Goal: Transaction & Acquisition: Purchase product/service

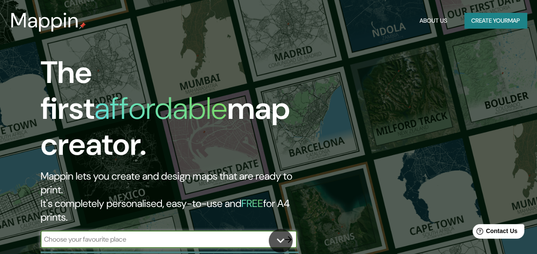
click at [159, 234] on input "text" at bounding box center [160, 239] width 239 height 10
type input "[GEOGRAPHIC_DATA]"
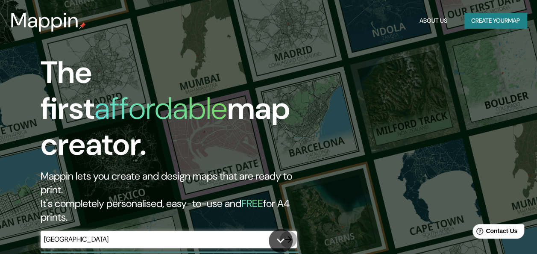
click at [288, 236] on icon "button" at bounding box center [288, 239] width 7 height 7
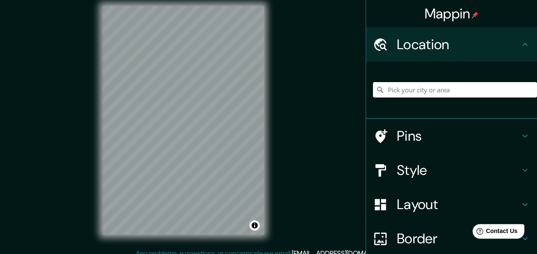
scroll to position [15, 0]
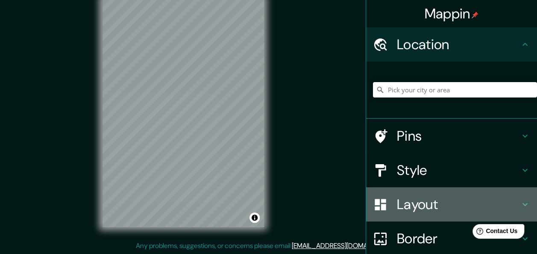
click at [512, 205] on h4 "Layout" at bounding box center [458, 204] width 123 height 17
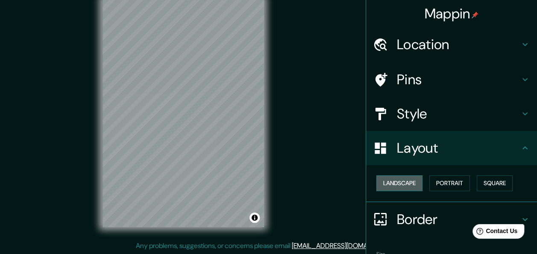
click at [401, 182] on button "Landscape" at bounding box center [400, 183] width 46 height 16
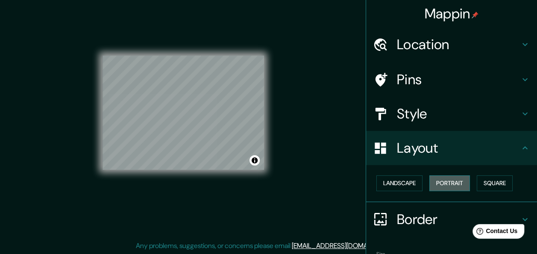
click at [430, 182] on button "Portrait" at bounding box center [450, 183] width 41 height 16
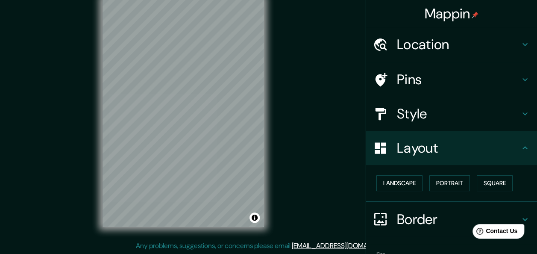
click at [421, 109] on h4 "Style" at bounding box center [458, 113] width 123 height 17
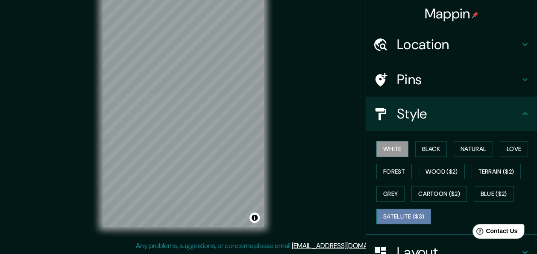
click at [402, 212] on button "Satellite ($3)" at bounding box center [404, 217] width 55 height 16
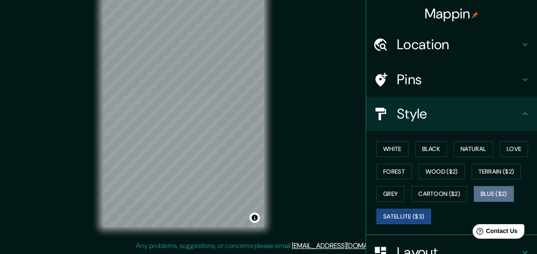
click at [490, 194] on button "Blue ($2)" at bounding box center [494, 194] width 40 height 16
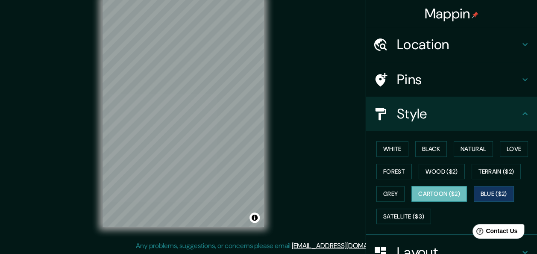
click at [441, 192] on button "Cartoon ($2)" at bounding box center [440, 194] width 56 height 16
click at [388, 190] on button "Grey" at bounding box center [391, 194] width 28 height 16
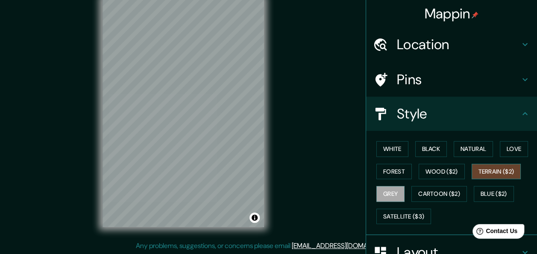
click at [492, 168] on button "Terrain ($2)" at bounding box center [497, 172] width 50 height 16
click at [442, 168] on button "Wood ($2)" at bounding box center [442, 172] width 46 height 16
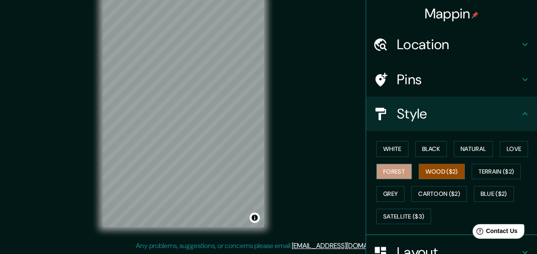
click at [384, 168] on button "Forest" at bounding box center [394, 172] width 35 height 16
click at [501, 147] on button "Love" at bounding box center [514, 149] width 28 height 16
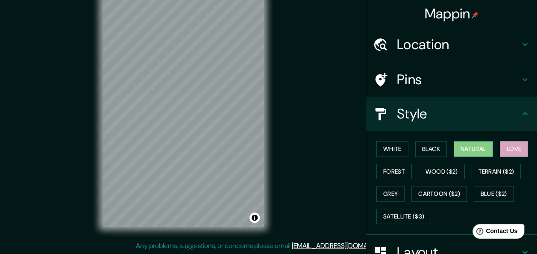
click at [470, 150] on button "Natural" at bounding box center [473, 149] width 39 height 16
click at [424, 145] on button "Black" at bounding box center [431, 149] width 32 height 16
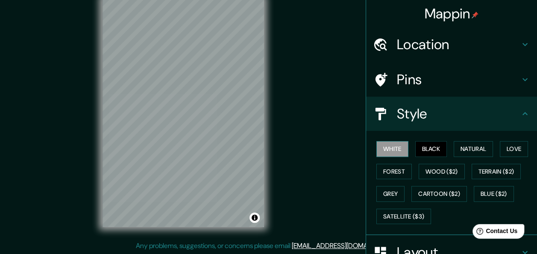
click at [390, 146] on button "White" at bounding box center [393, 149] width 32 height 16
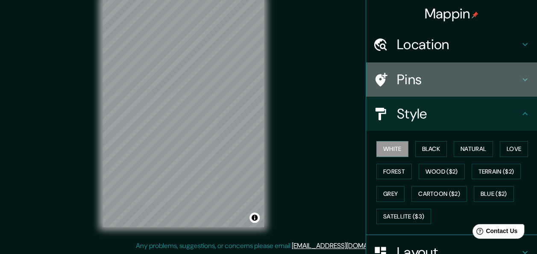
click at [431, 83] on h4 "Pins" at bounding box center [458, 79] width 123 height 17
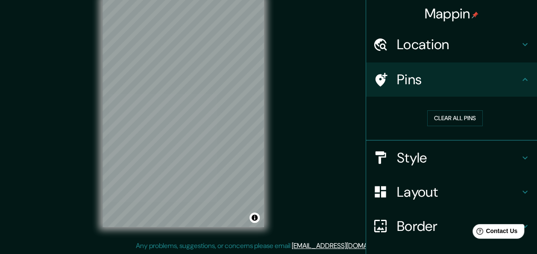
click at [450, 51] on h4 "Location" at bounding box center [458, 44] width 123 height 17
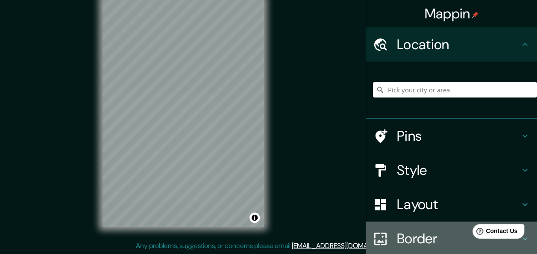
click at [402, 235] on h4 "Border" at bounding box center [458, 238] width 123 height 17
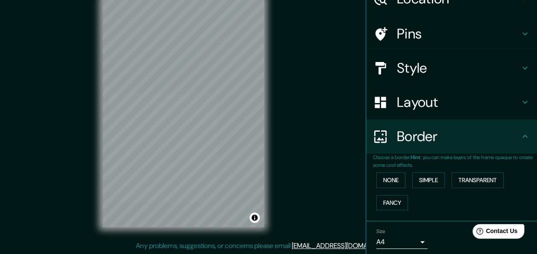
scroll to position [76, 0]
